Goal: Check status: Check status

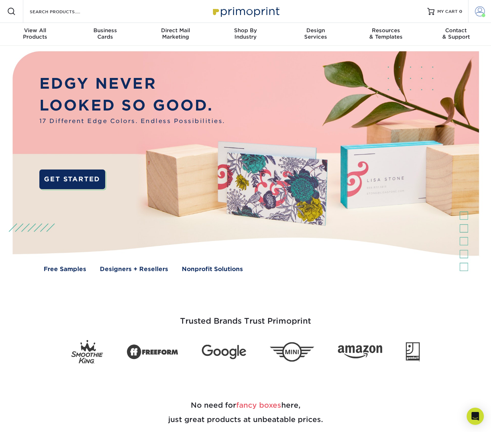
click at [483, 13] on span at bounding box center [480, 11] width 10 height 10
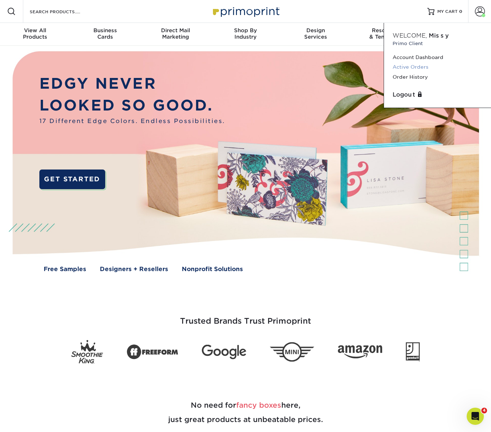
click at [404, 67] on link "Active Orders" at bounding box center [438, 67] width 90 height 10
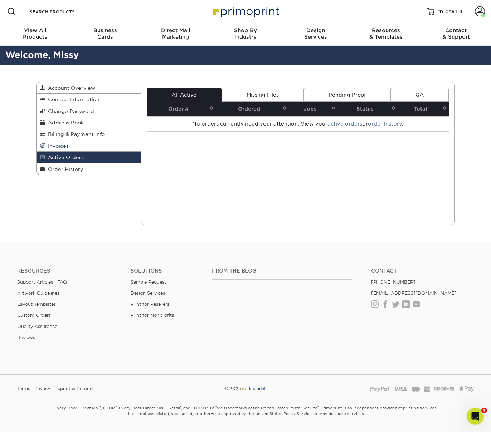
click at [62, 148] on span "Invoices" at bounding box center [57, 146] width 24 height 6
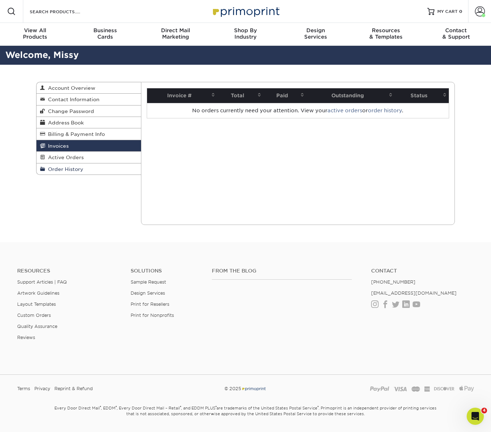
click at [67, 171] on span "Order History" at bounding box center [64, 169] width 38 height 6
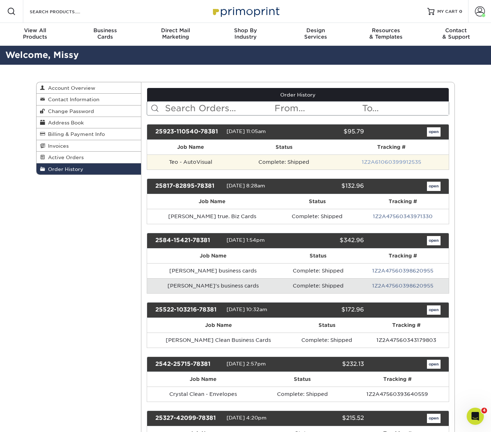
click at [403, 160] on link "1Z2A61060399912535" at bounding box center [391, 162] width 59 height 6
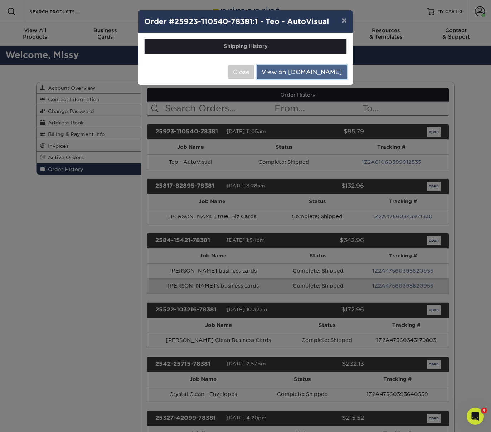
click at [316, 73] on link "View on UPS.com" at bounding box center [302, 72] width 90 height 14
click at [314, 73] on link "View on UPS.com" at bounding box center [302, 72] width 90 height 14
click at [307, 75] on link "View on UPS.com" at bounding box center [302, 72] width 90 height 14
